Goal: Obtain resource: Obtain resource

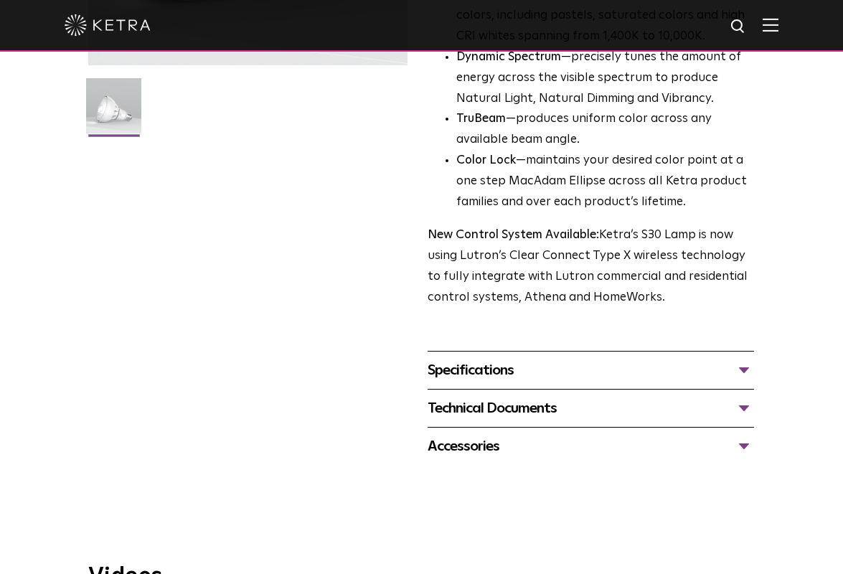
click at [482, 366] on div "Specifications" at bounding box center [590, 370] width 326 height 23
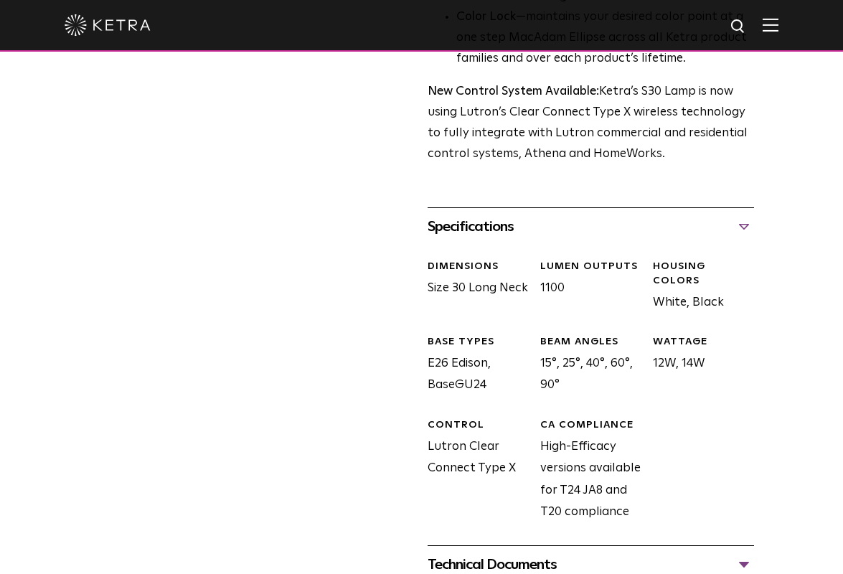
scroll to position [574, 0]
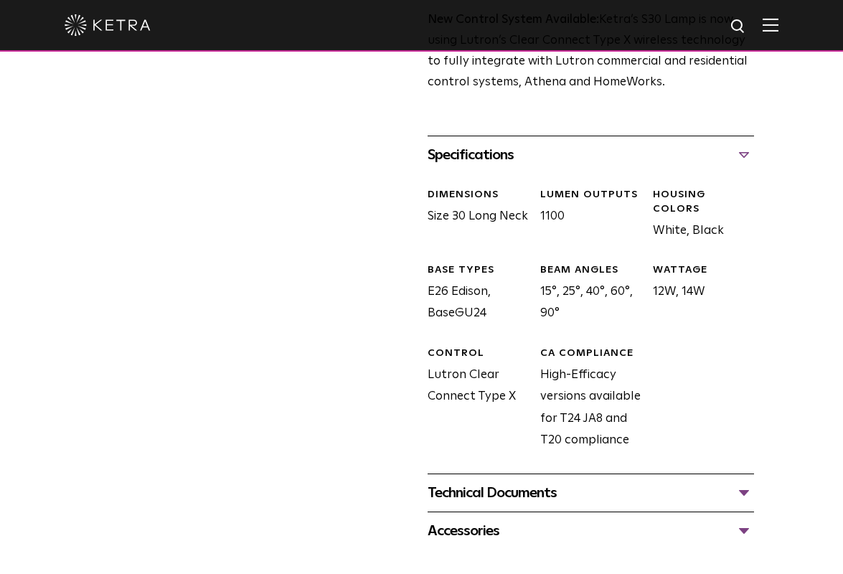
drag, startPoint x: 551, startPoint y: 361, endPoint x: 634, endPoint y: 427, distance: 105.6
click at [634, 427] on div "CA COMPLIANCE High-Efficacy versions available for T24 JA8 and T20 compliance" at bounding box center [585, 398] width 113 height 105
click at [593, 427] on div "CA COMPLIANCE High-Efficacy versions available for T24 JA8 and T20 compliance" at bounding box center [585, 398] width 113 height 105
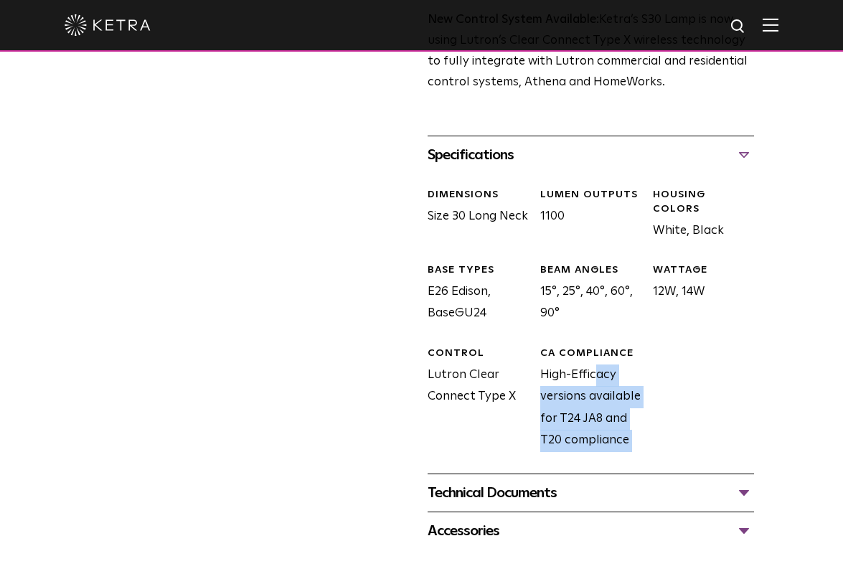
click at [593, 427] on div "CA COMPLIANCE High-Efficacy versions available for T24 JA8 and T20 compliance" at bounding box center [585, 398] width 113 height 105
click at [570, 417] on div "CA COMPLIANCE High-Efficacy versions available for T24 JA8 and T20 compliance" at bounding box center [585, 398] width 113 height 105
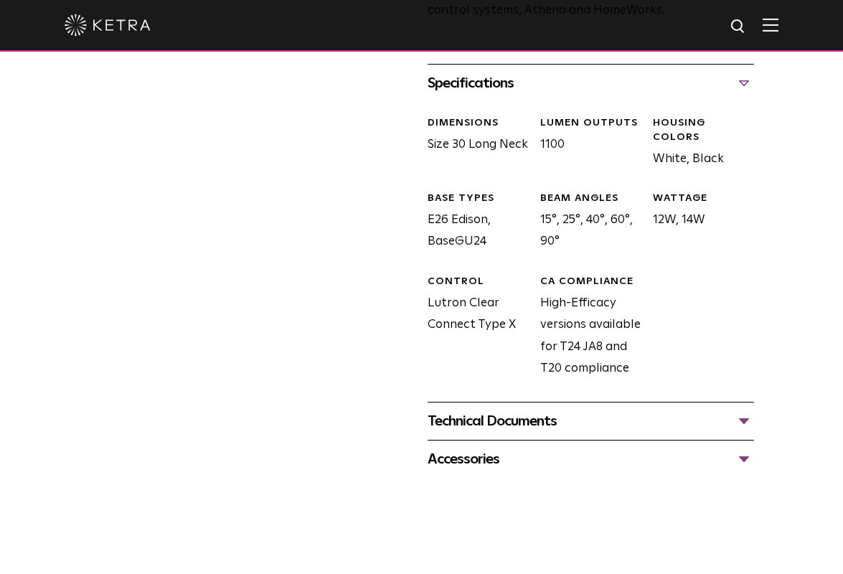
click at [503, 425] on div "Technical Documents" at bounding box center [590, 420] width 326 height 23
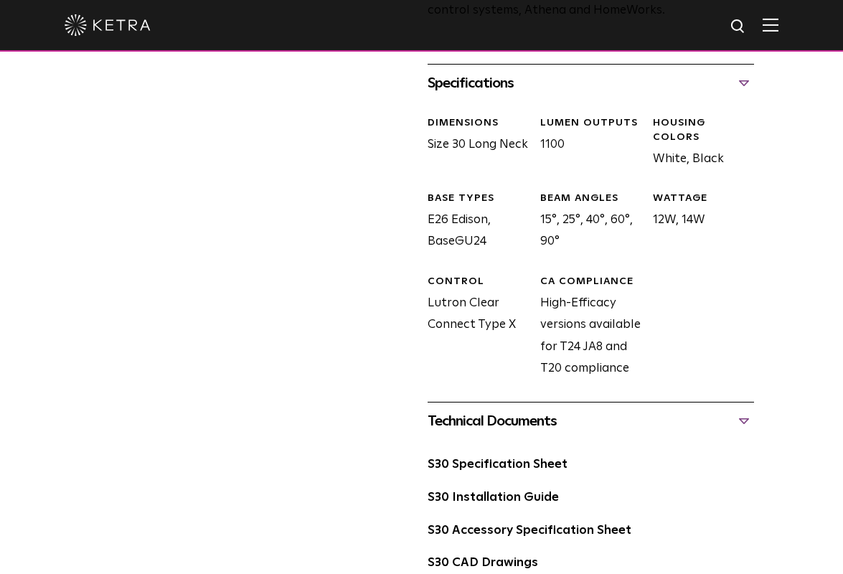
scroll to position [717, 0]
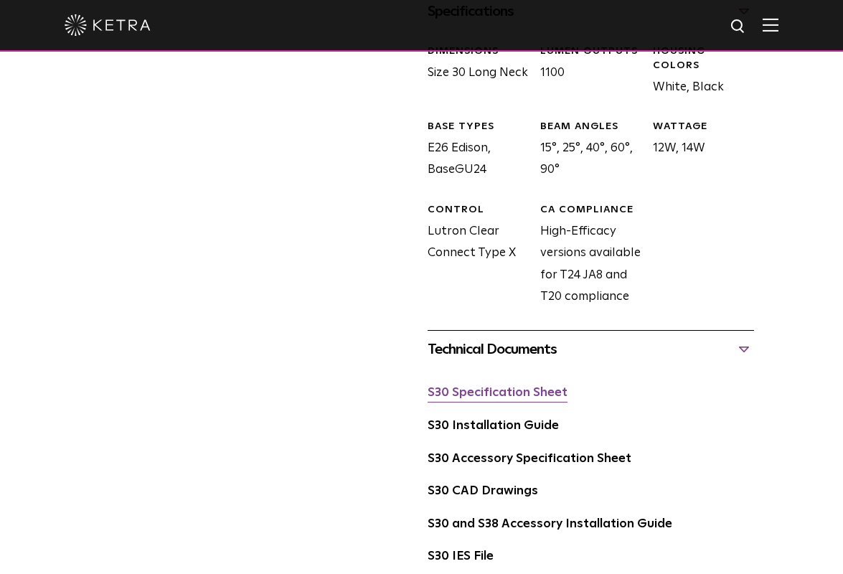
click at [480, 394] on link "S30 Specification Sheet" at bounding box center [497, 393] width 140 height 12
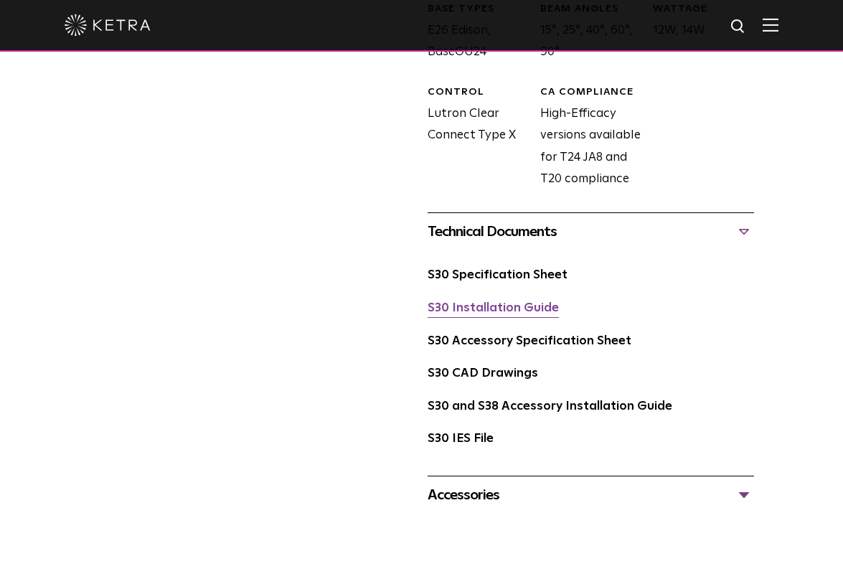
scroll to position [932, 0]
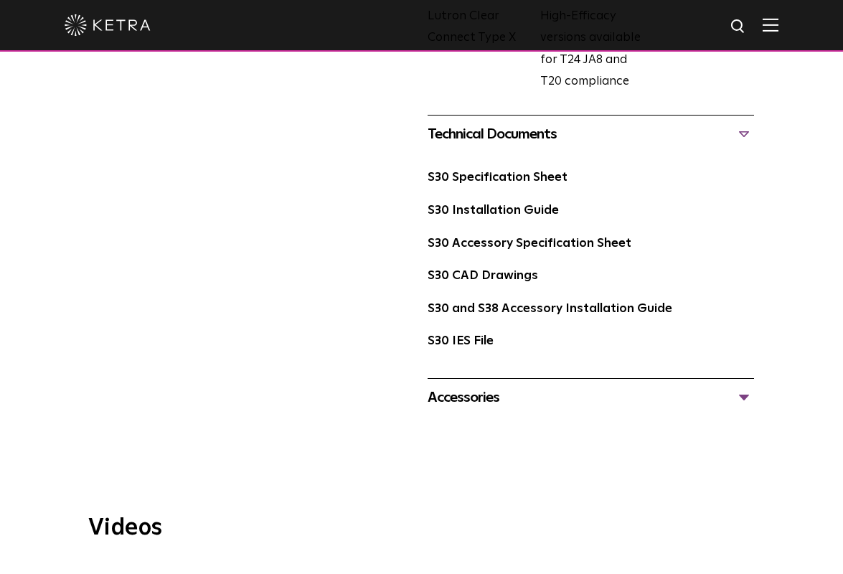
click at [498, 404] on div "Accessories" at bounding box center [590, 397] width 326 height 23
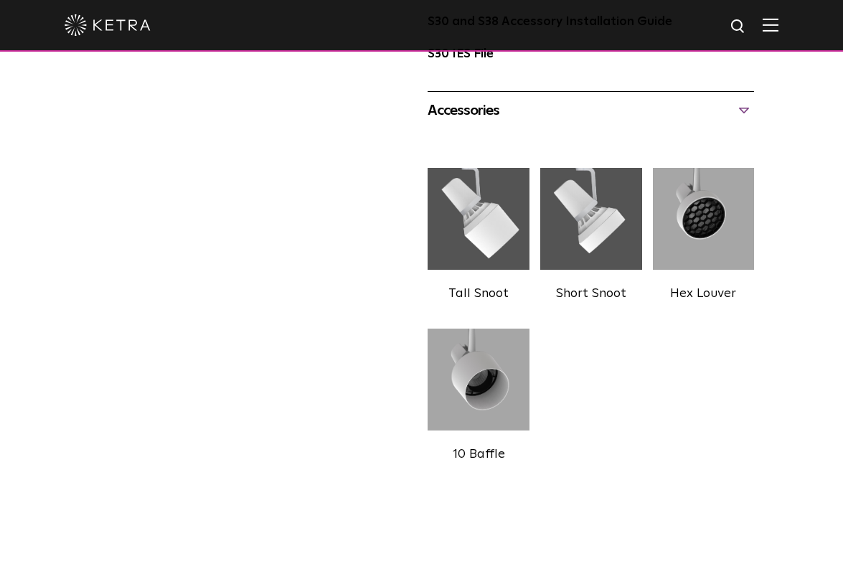
scroll to position [1578, 0]
